Goal: Navigation & Orientation: Find specific page/section

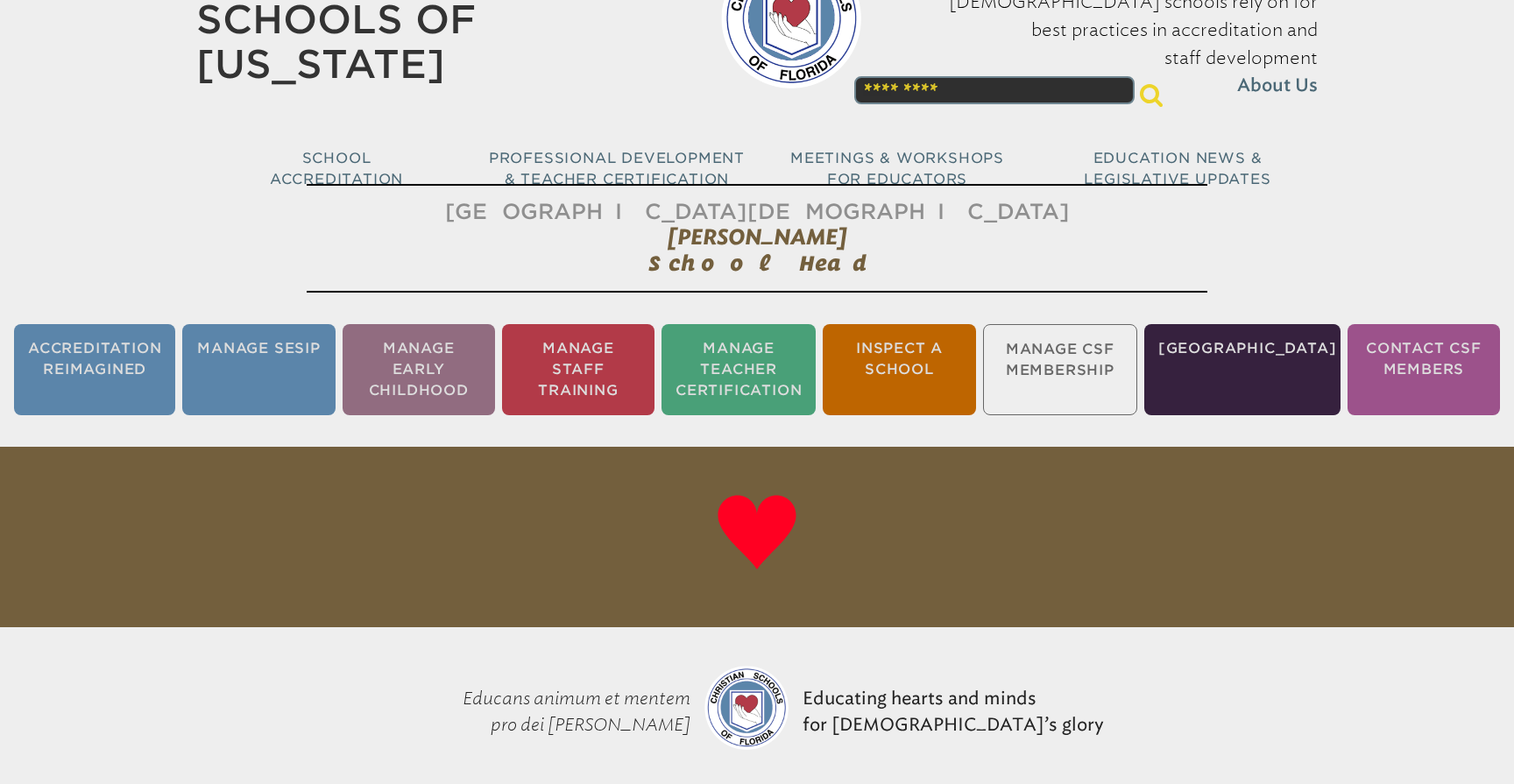
scroll to position [124, 0]
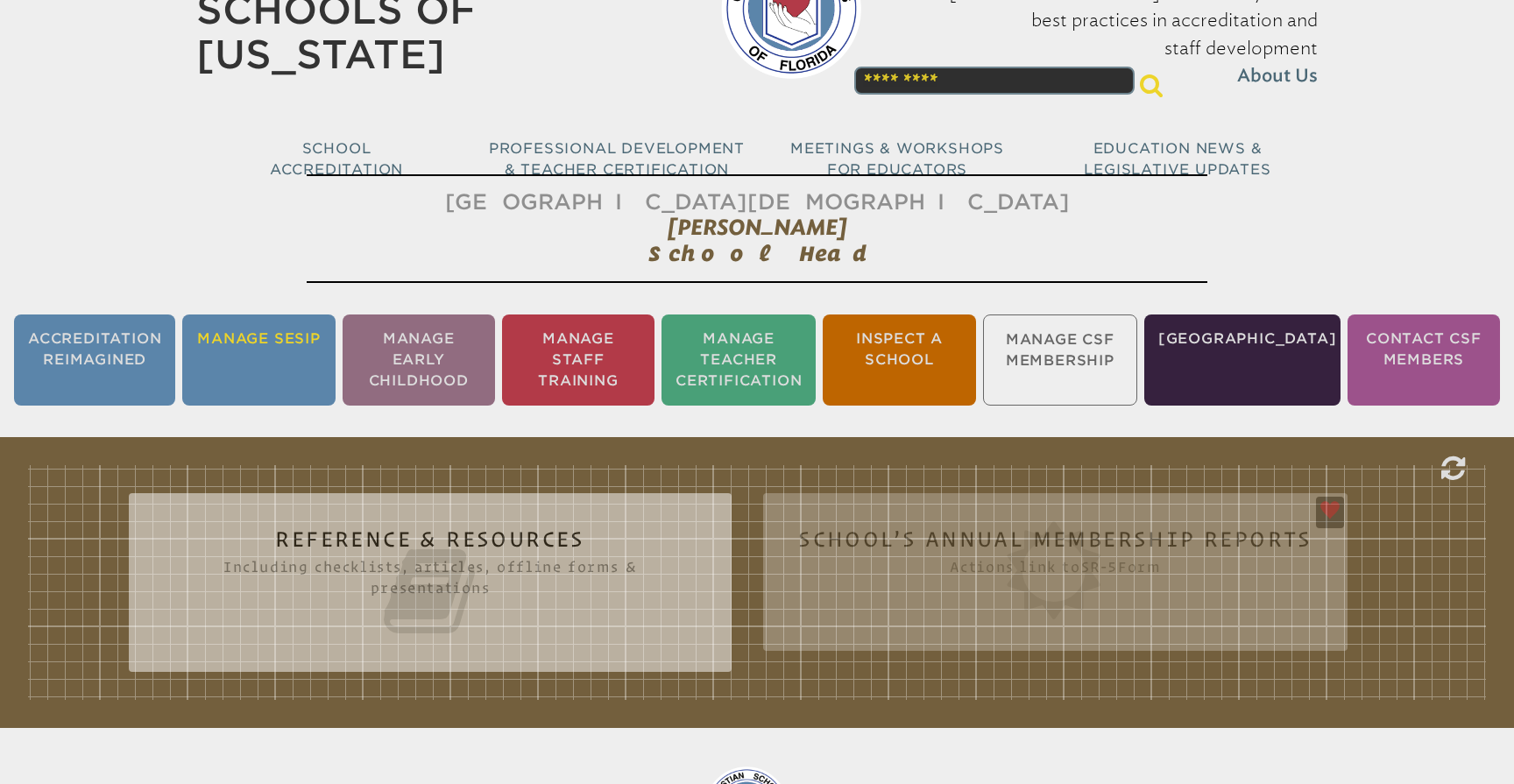
click at [242, 342] on li "Manage SESIP" at bounding box center [259, 359] width 153 height 91
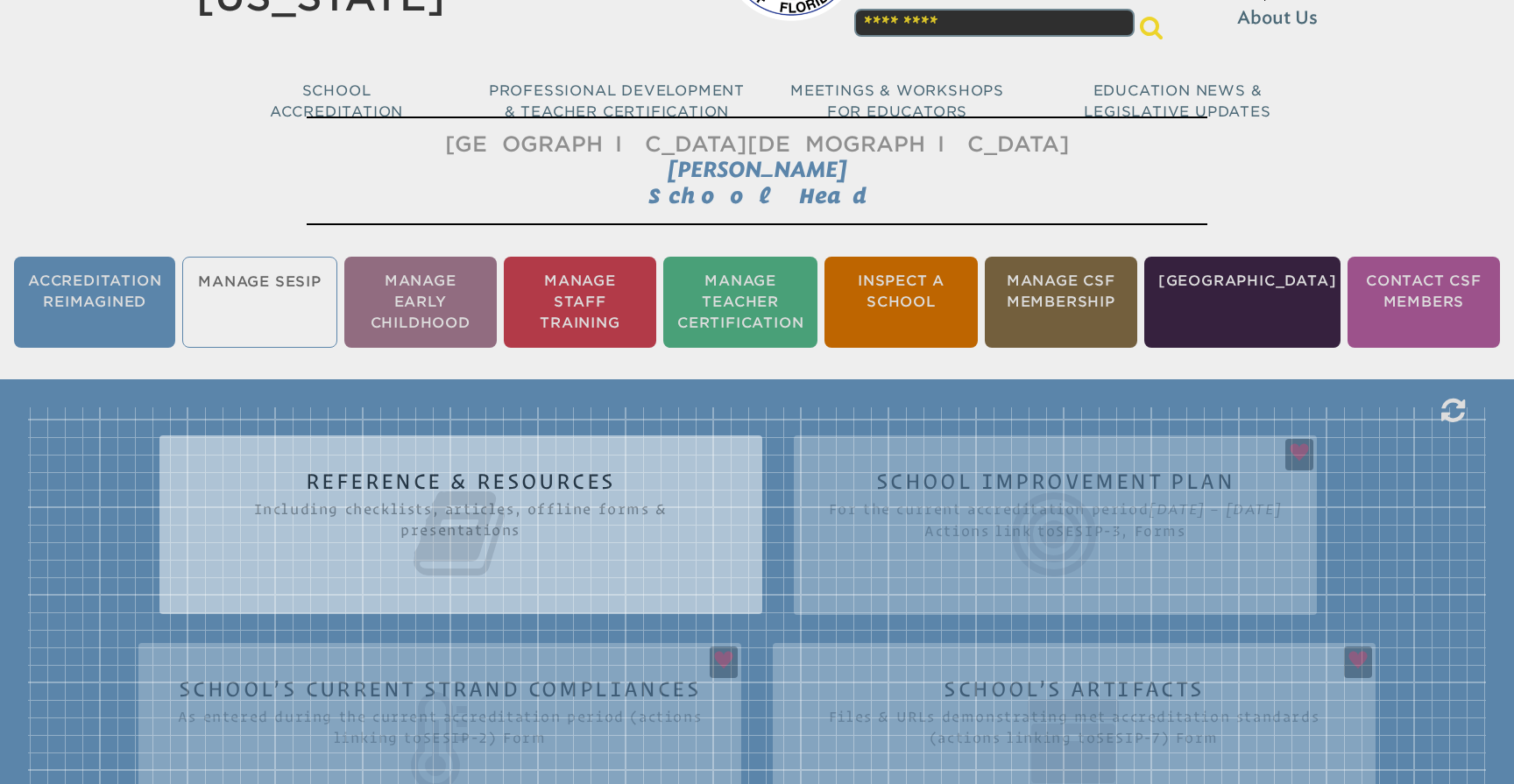
scroll to position [291, 0]
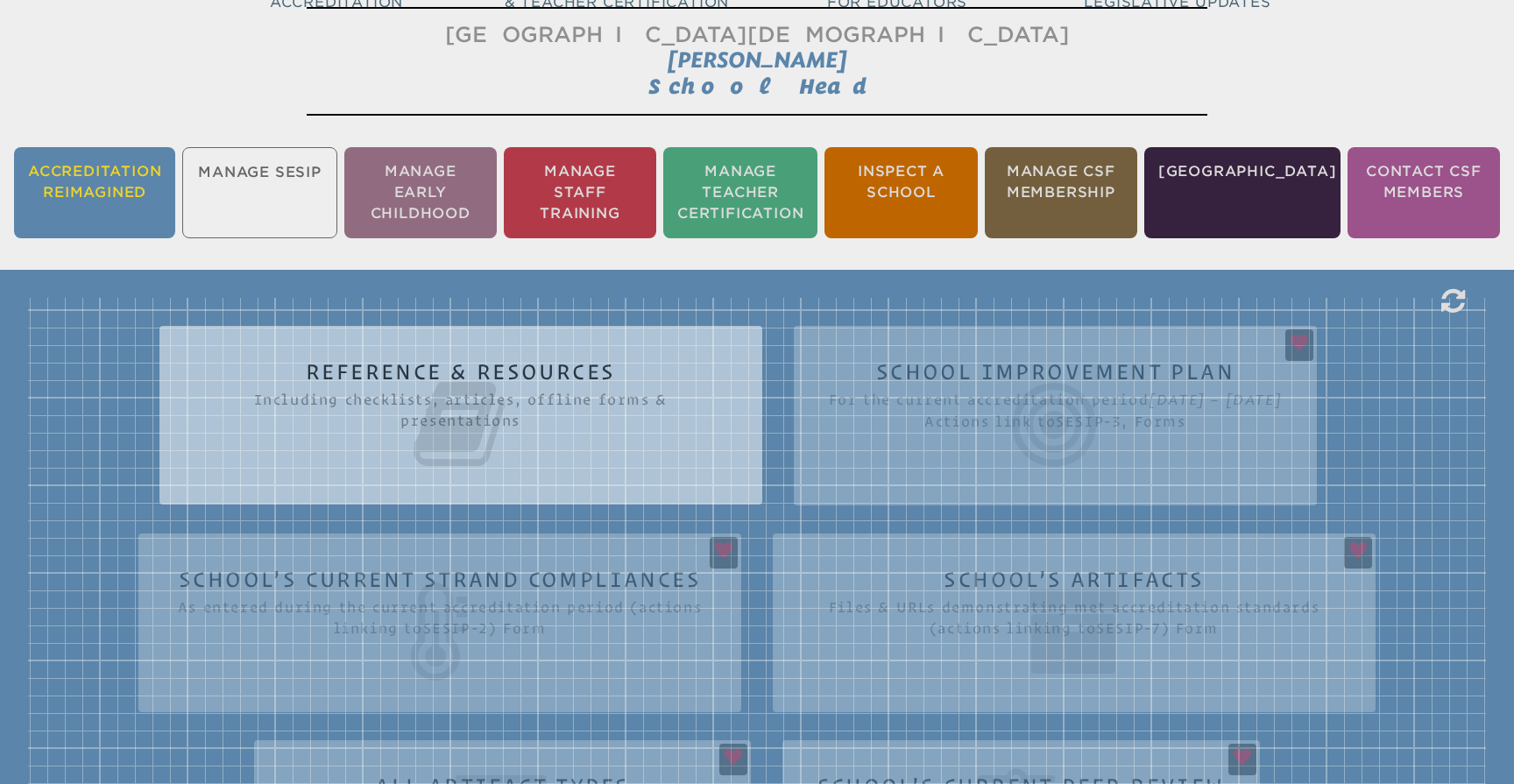
click at [94, 173] on li "Accreditation Reimagined" at bounding box center [95, 192] width 161 height 91
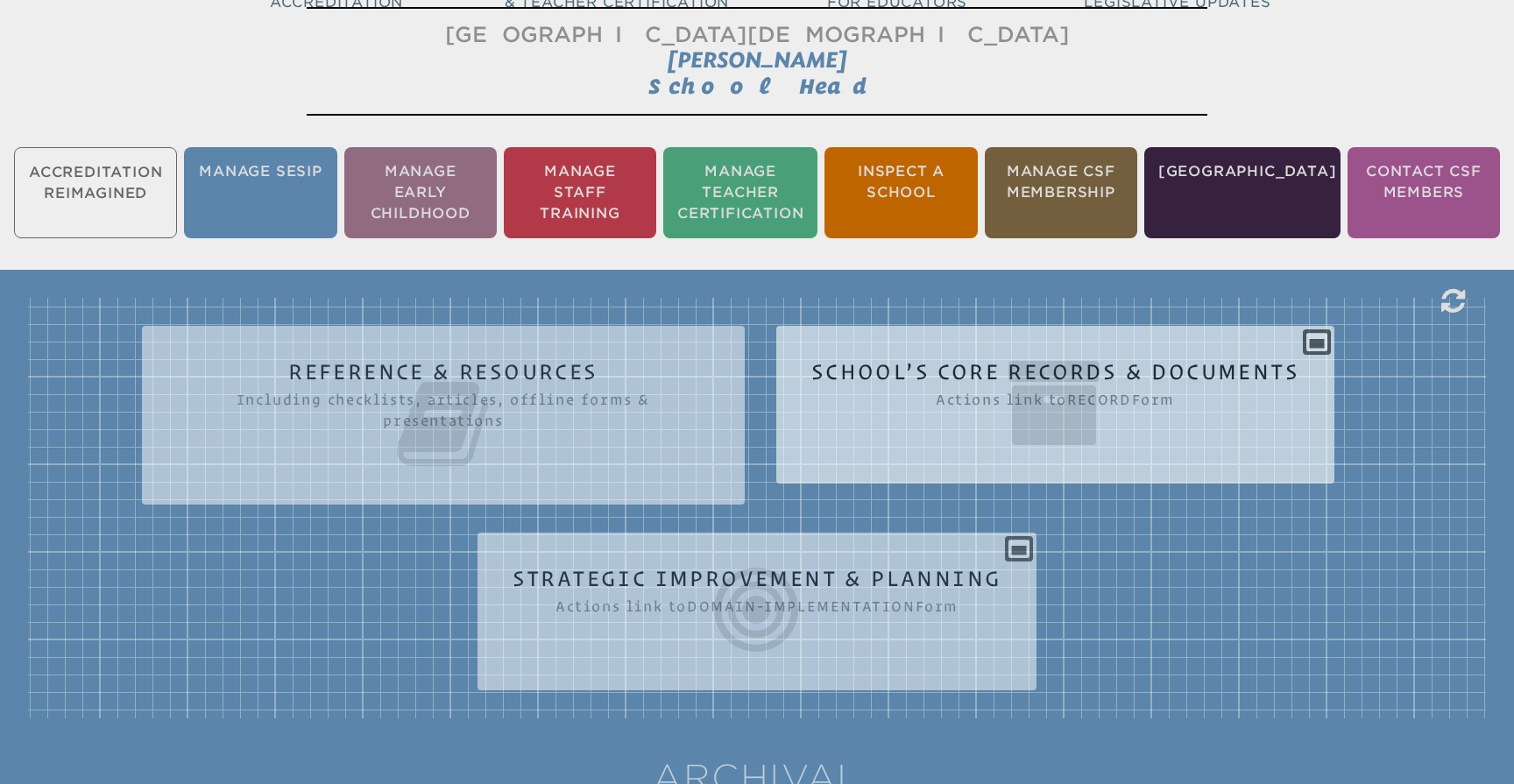
click at [1100, 368] on icon at bounding box center [1055, 403] width 488 height 98
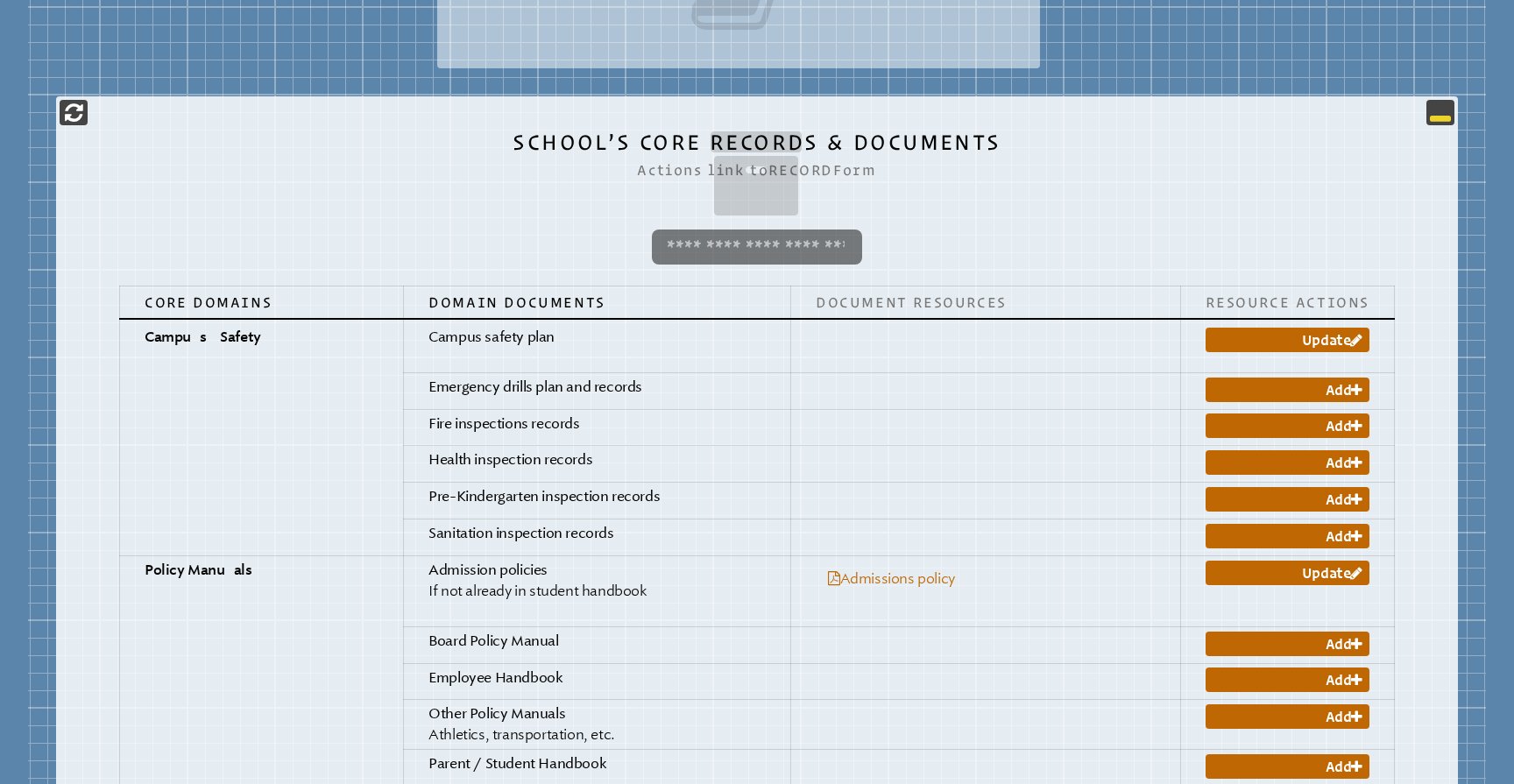
click at [1435, 115] on icon at bounding box center [1441, 112] width 21 height 21
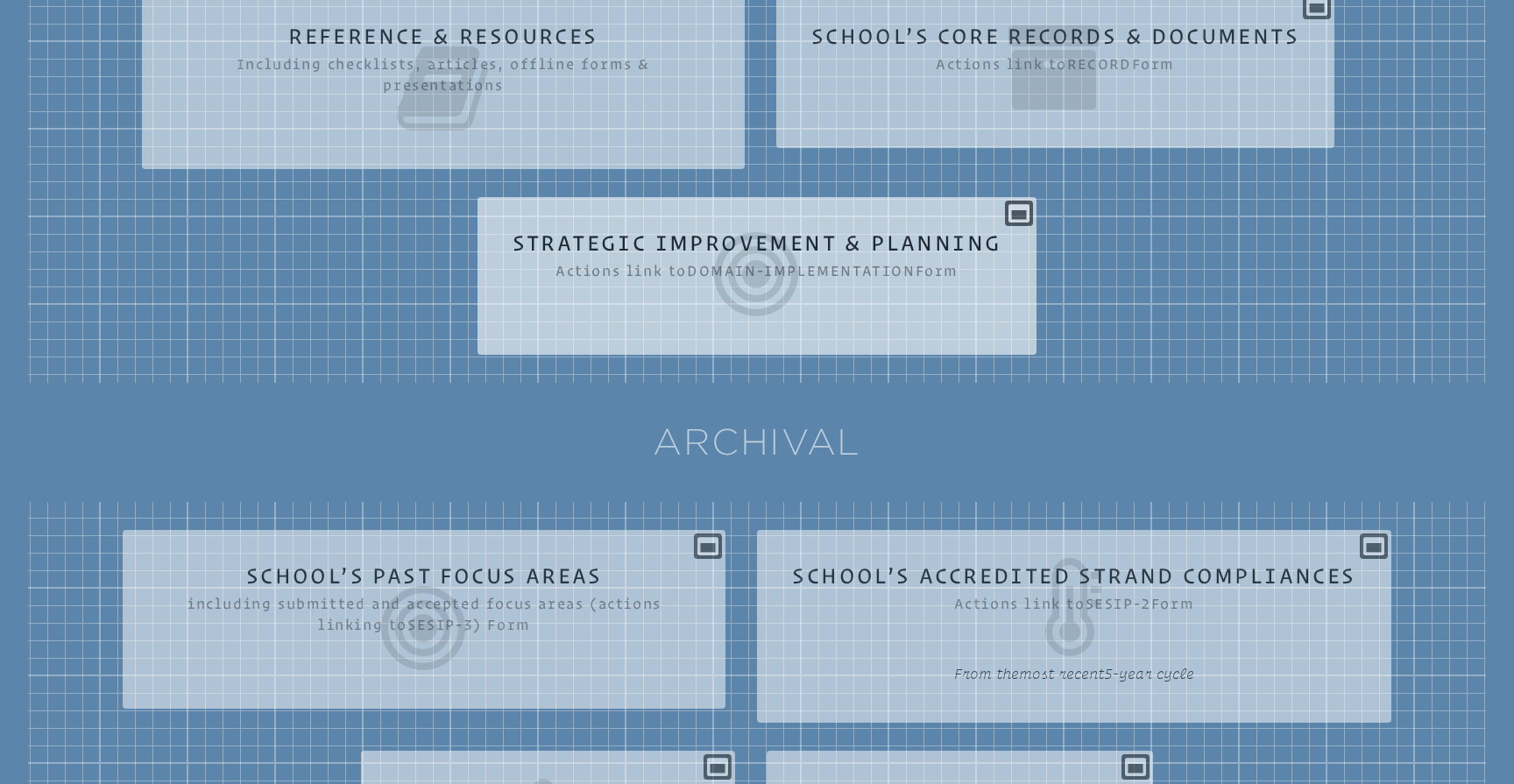
scroll to position [626, 0]
click at [942, 220] on div "Strategic Improvement & Planning Actions link to domain-implementation Form Ple…" at bounding box center [757, 269] width 560 height 115
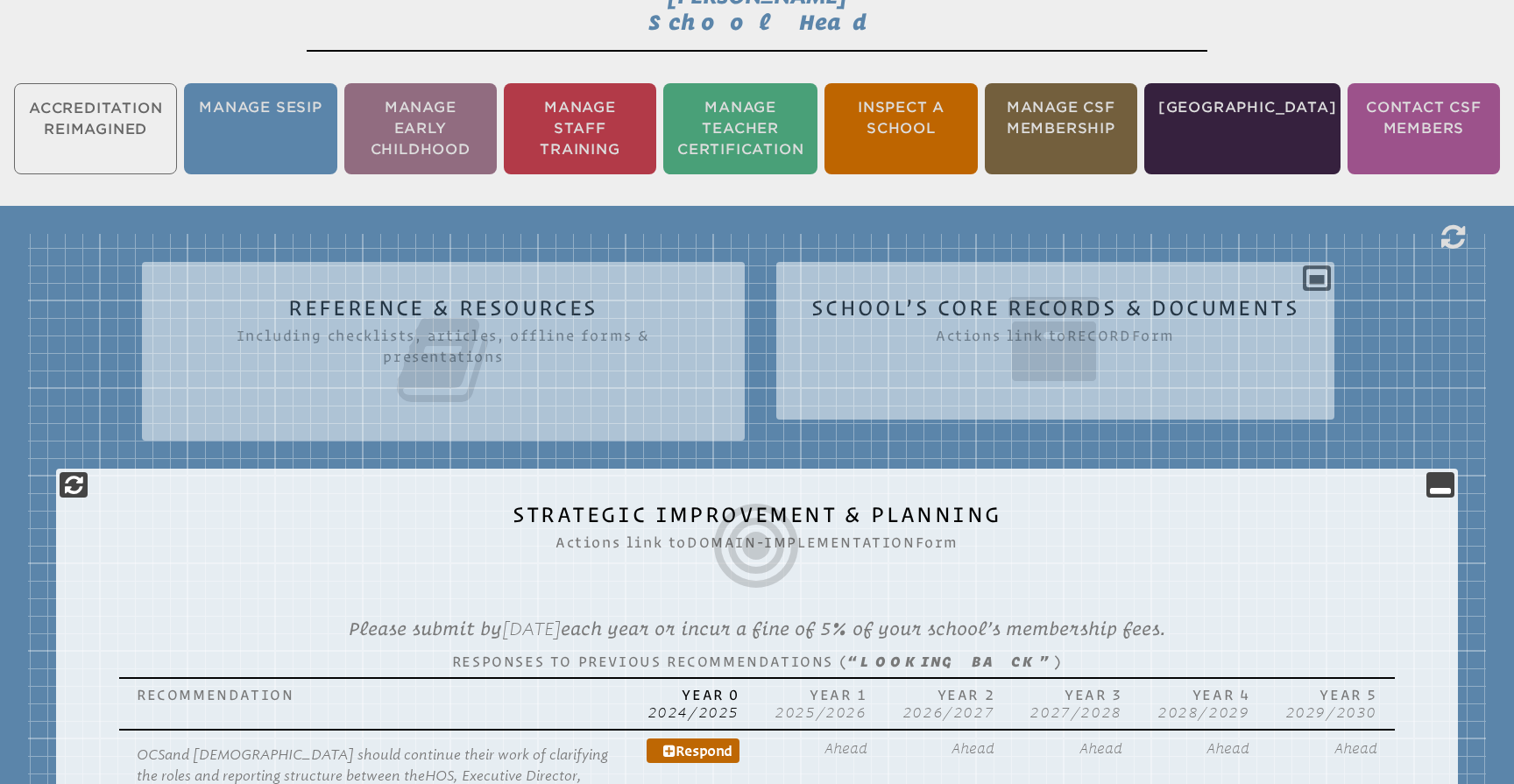
scroll to position [424, 0]
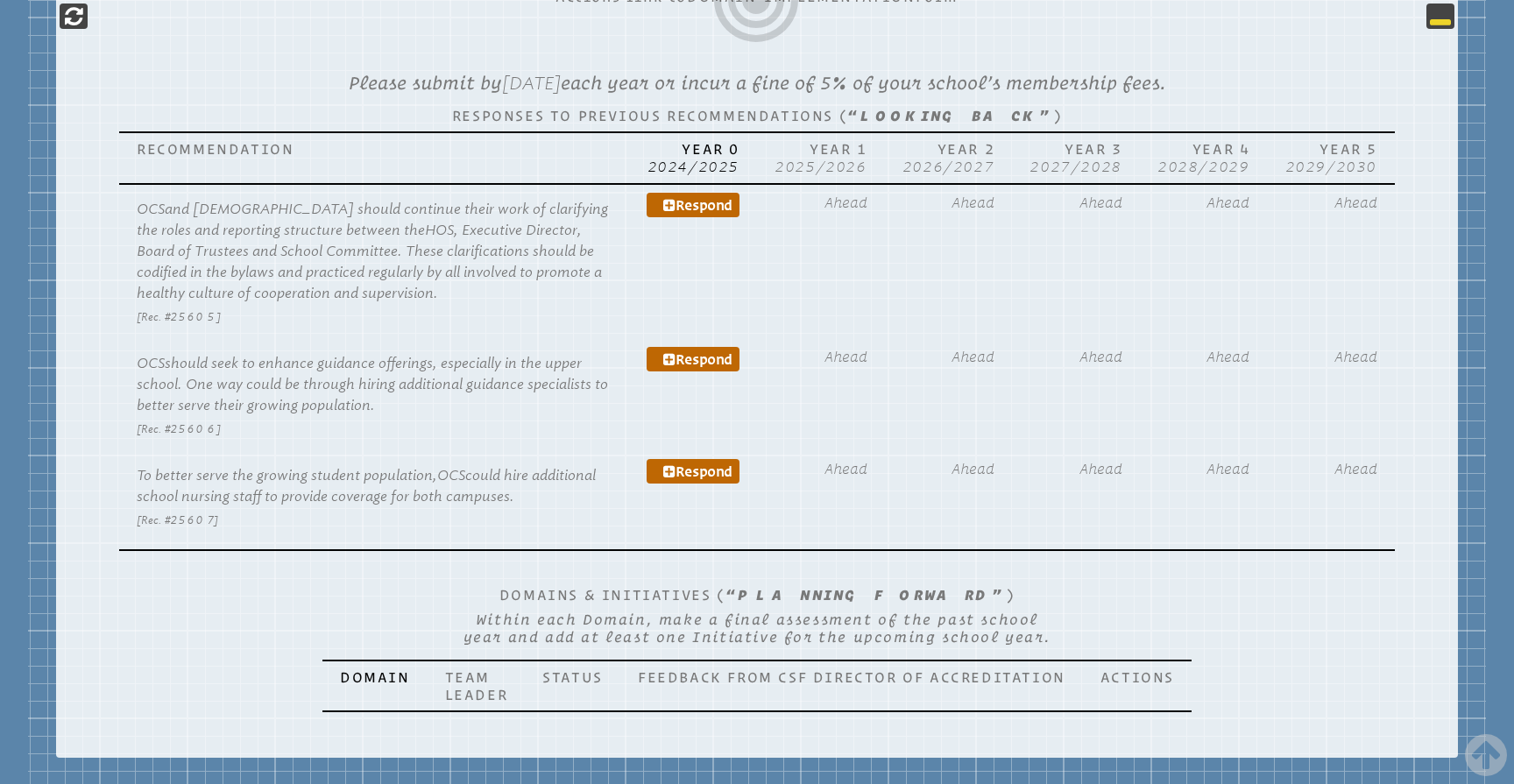
click at [1443, 18] on icon at bounding box center [1441, 15] width 21 height 21
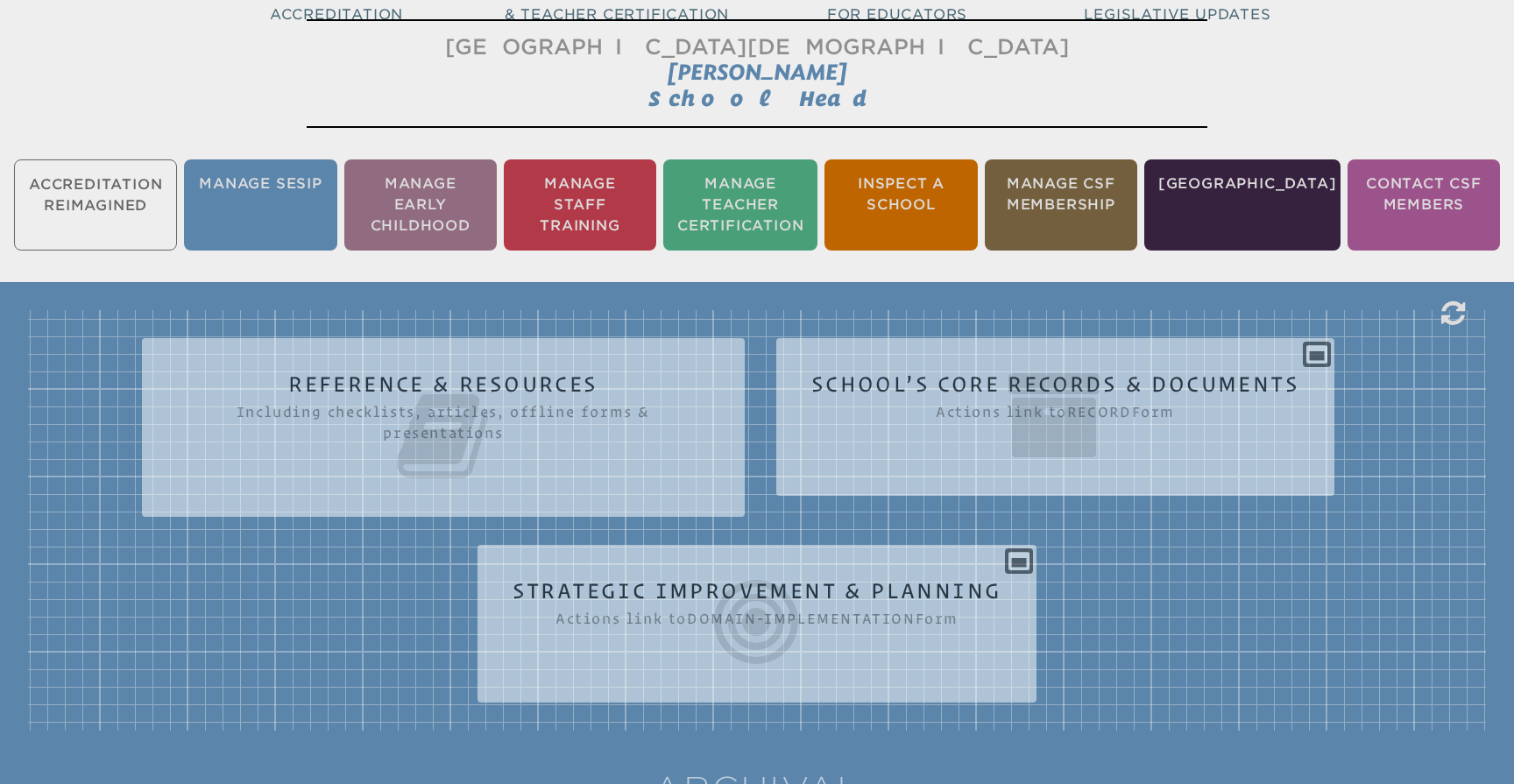
scroll to position [273, 0]
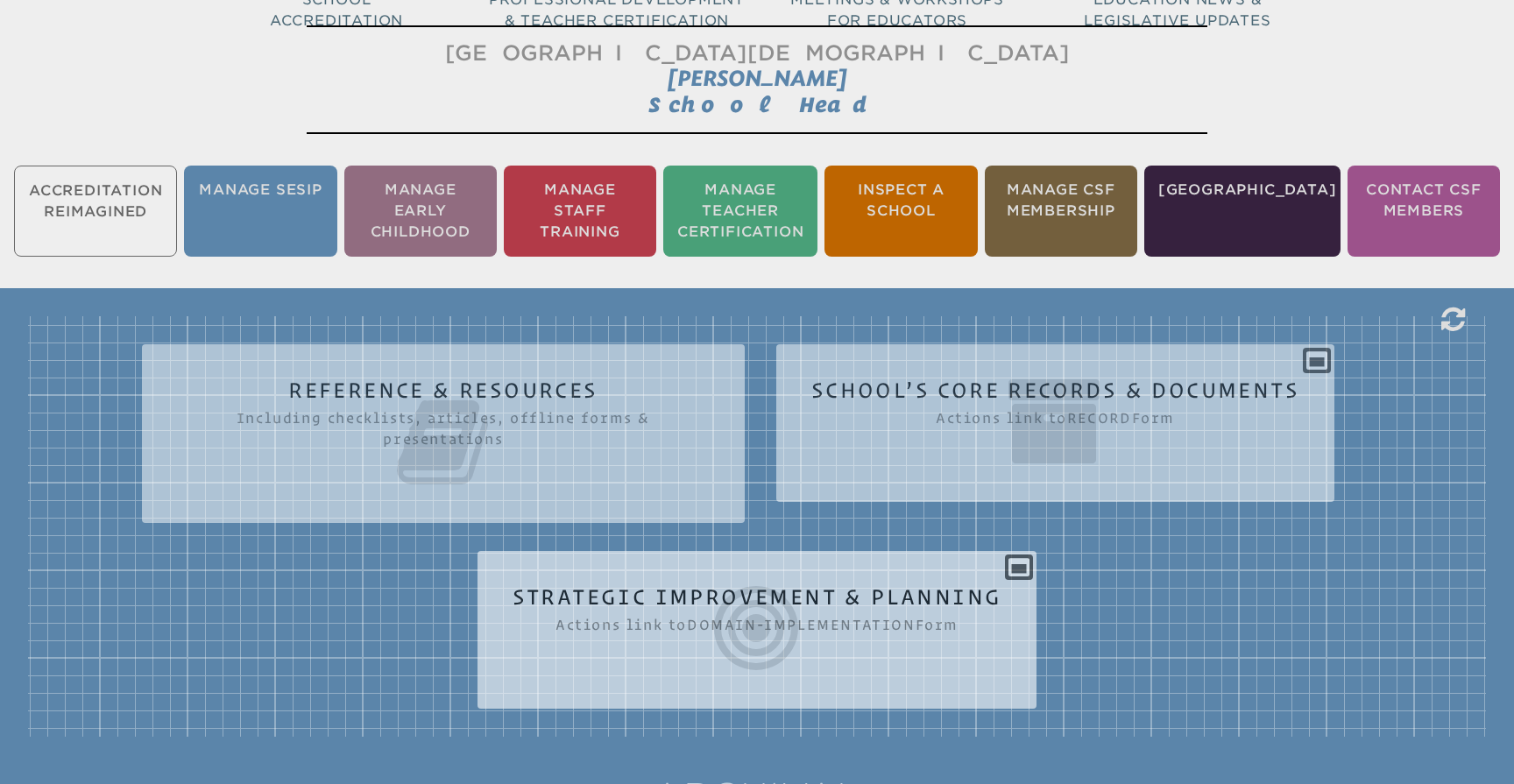
click at [1018, 572] on div "Strategic Improvement & Planning Actions link to domain-implementation Form Ple…" at bounding box center [757, 623] width 560 height 115
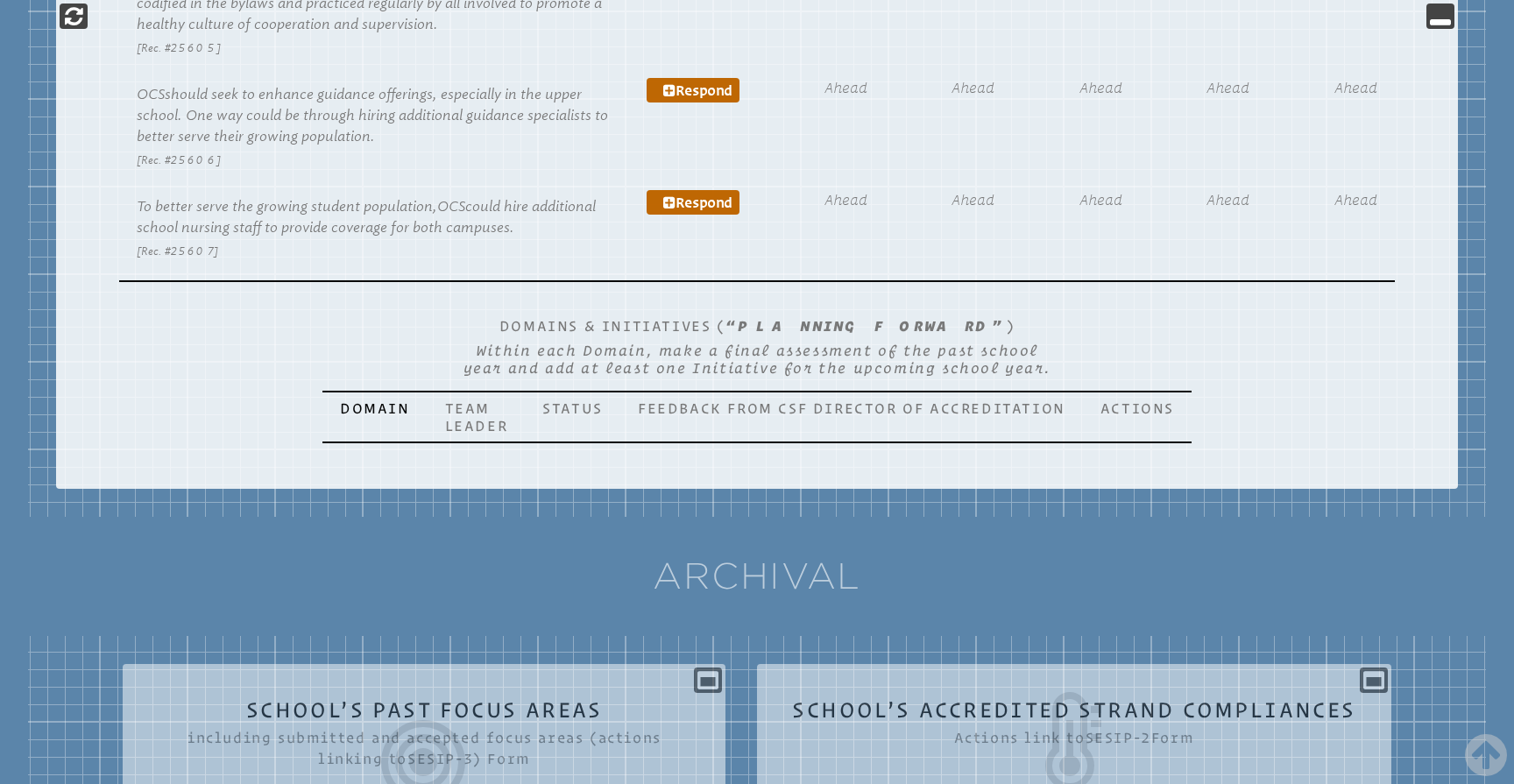
scroll to position [1170, 0]
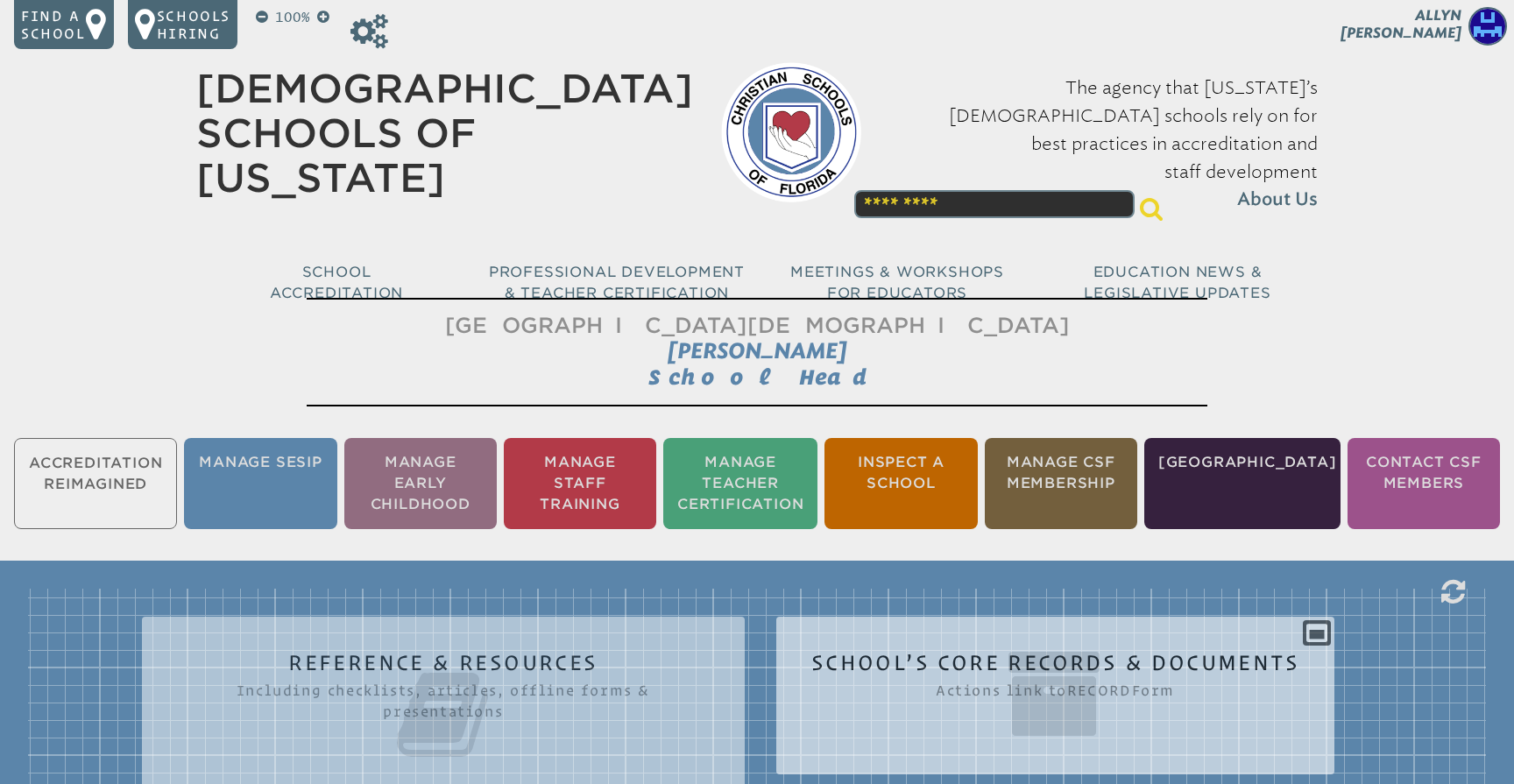
scroll to position [247, 0]
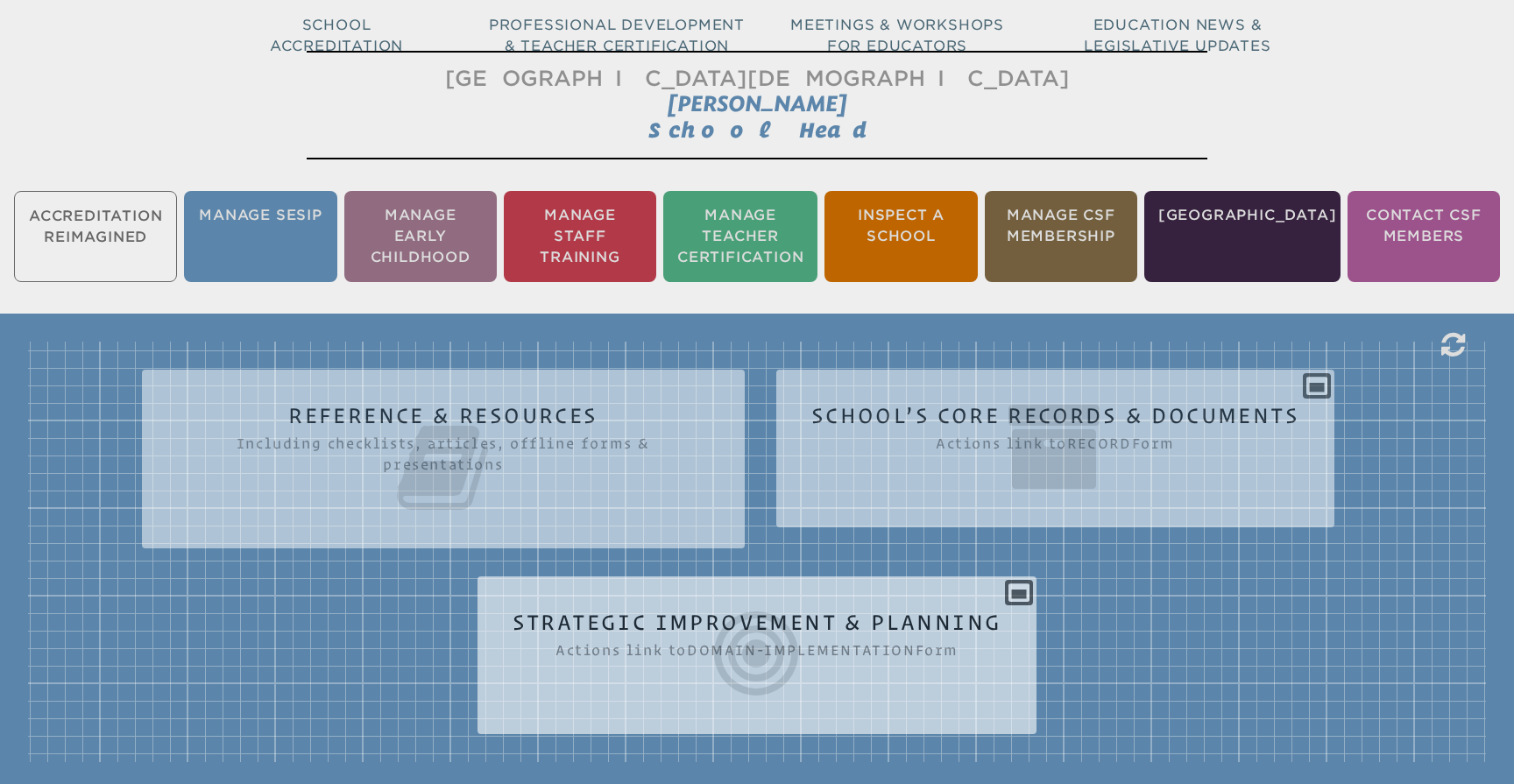
click at [782, 611] on icon at bounding box center [757, 653] width 490 height 98
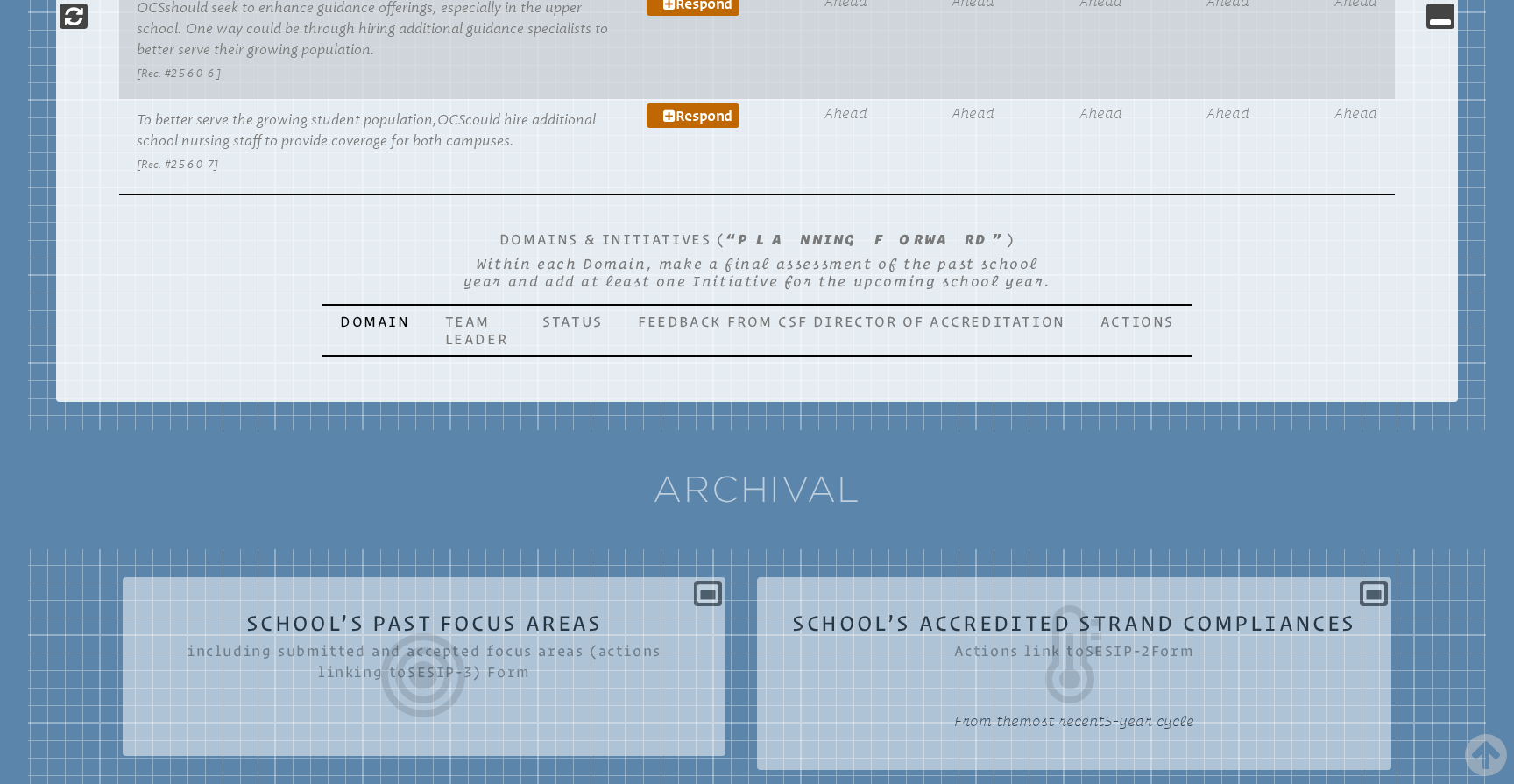
scroll to position [1253, 0]
